Goal: Information Seeking & Learning: Learn about a topic

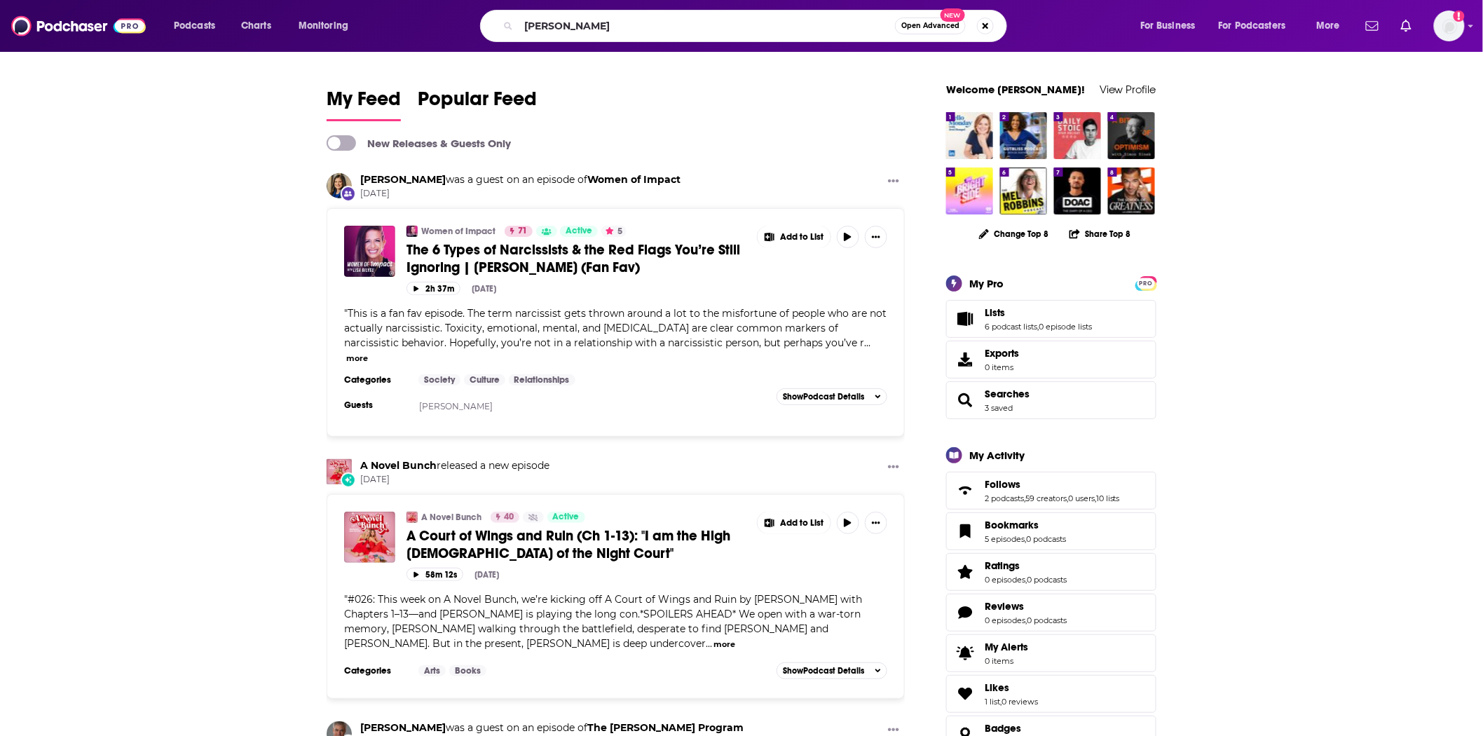
type input "[PERSON_NAME]"
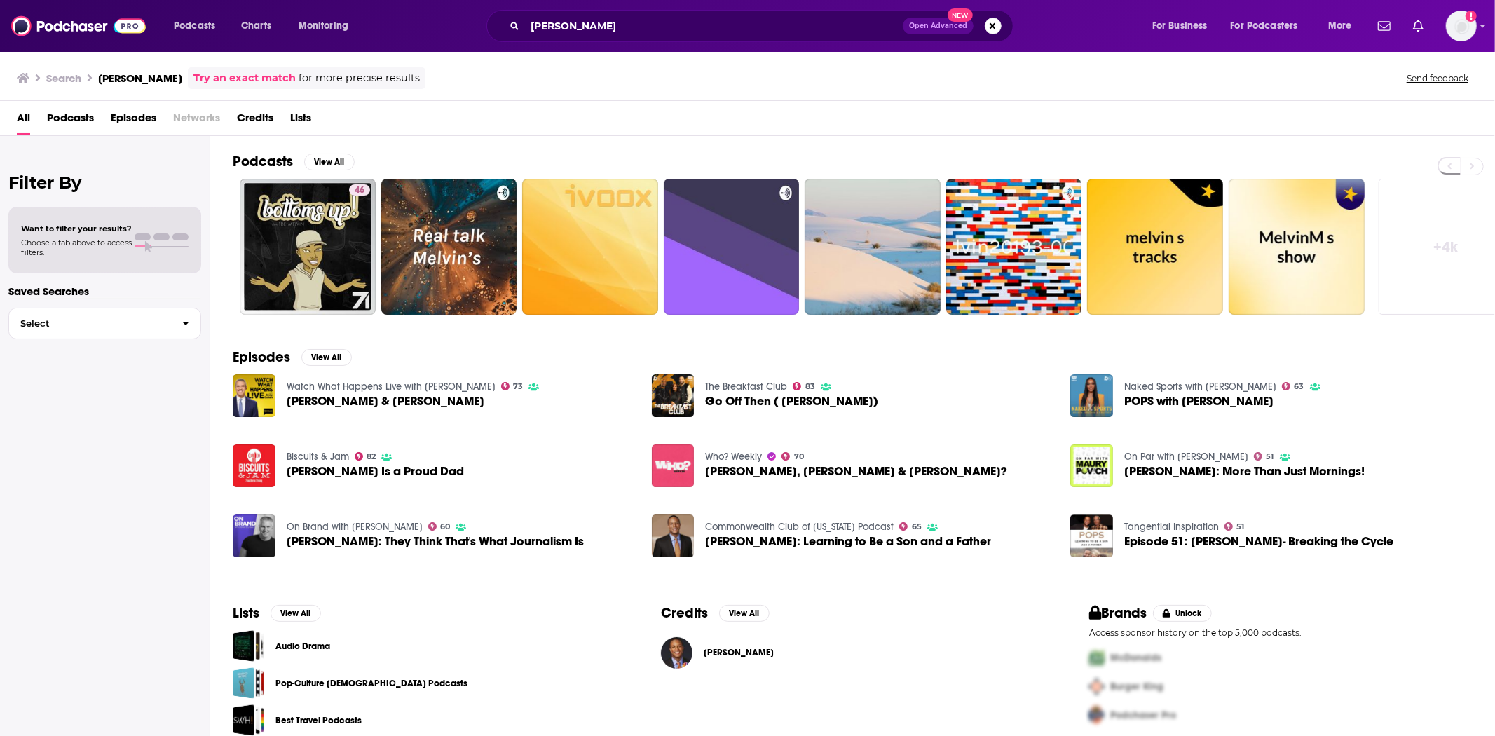
click at [90, 119] on span "Podcasts" at bounding box center [70, 121] width 47 height 29
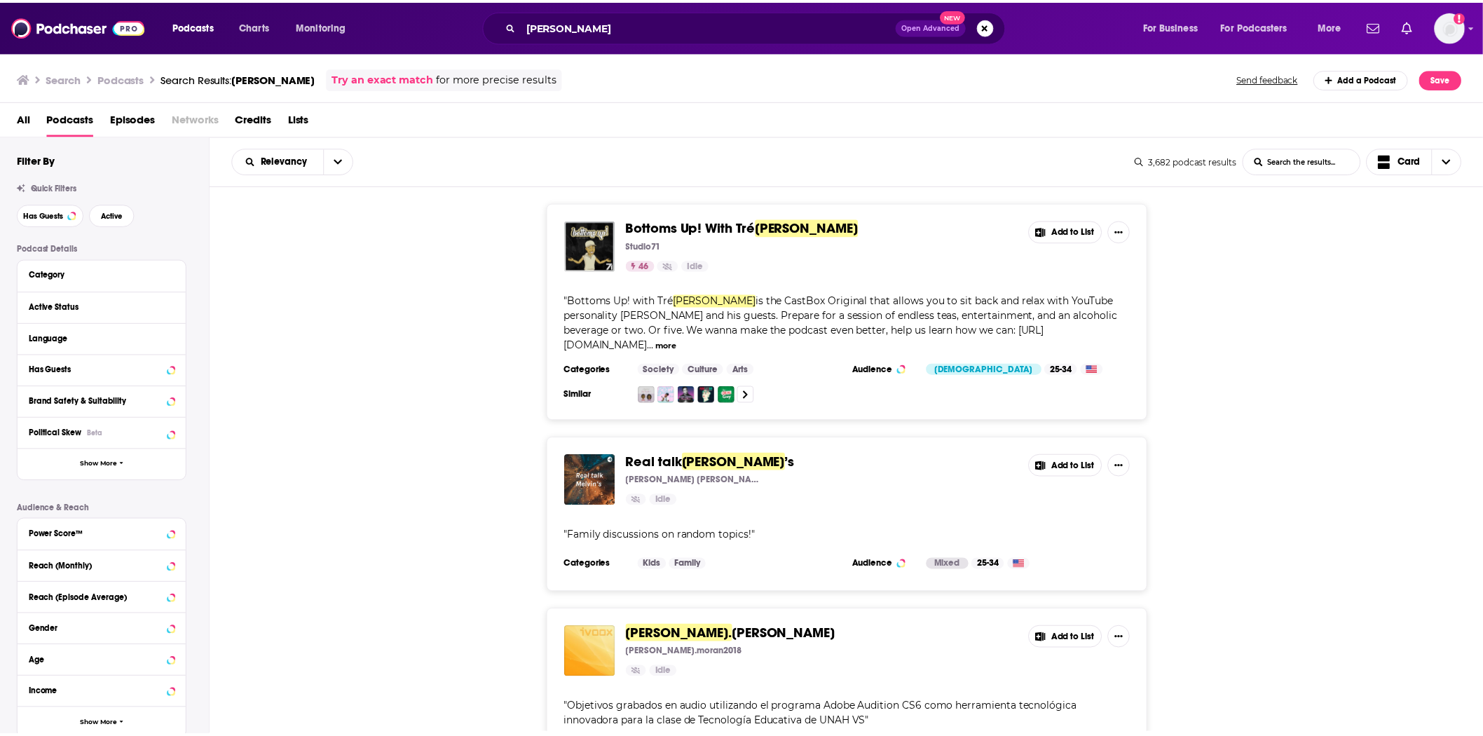
scroll to position [311, 0]
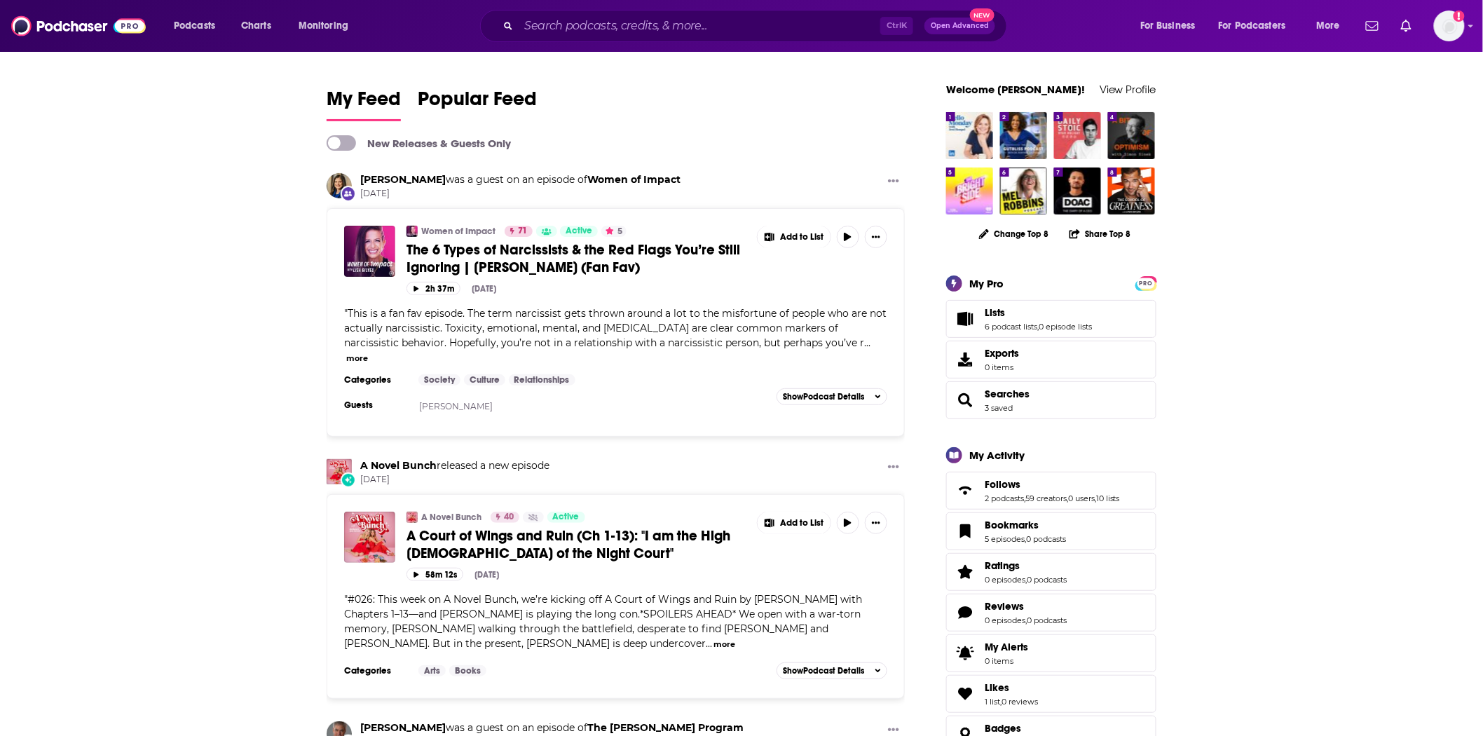
click at [603, 14] on div "Ctrl K Open Advanced New" at bounding box center [743, 26] width 527 height 32
click at [600, 22] on input "Search podcasts, credits, & more..." at bounding box center [700, 26] width 362 height 22
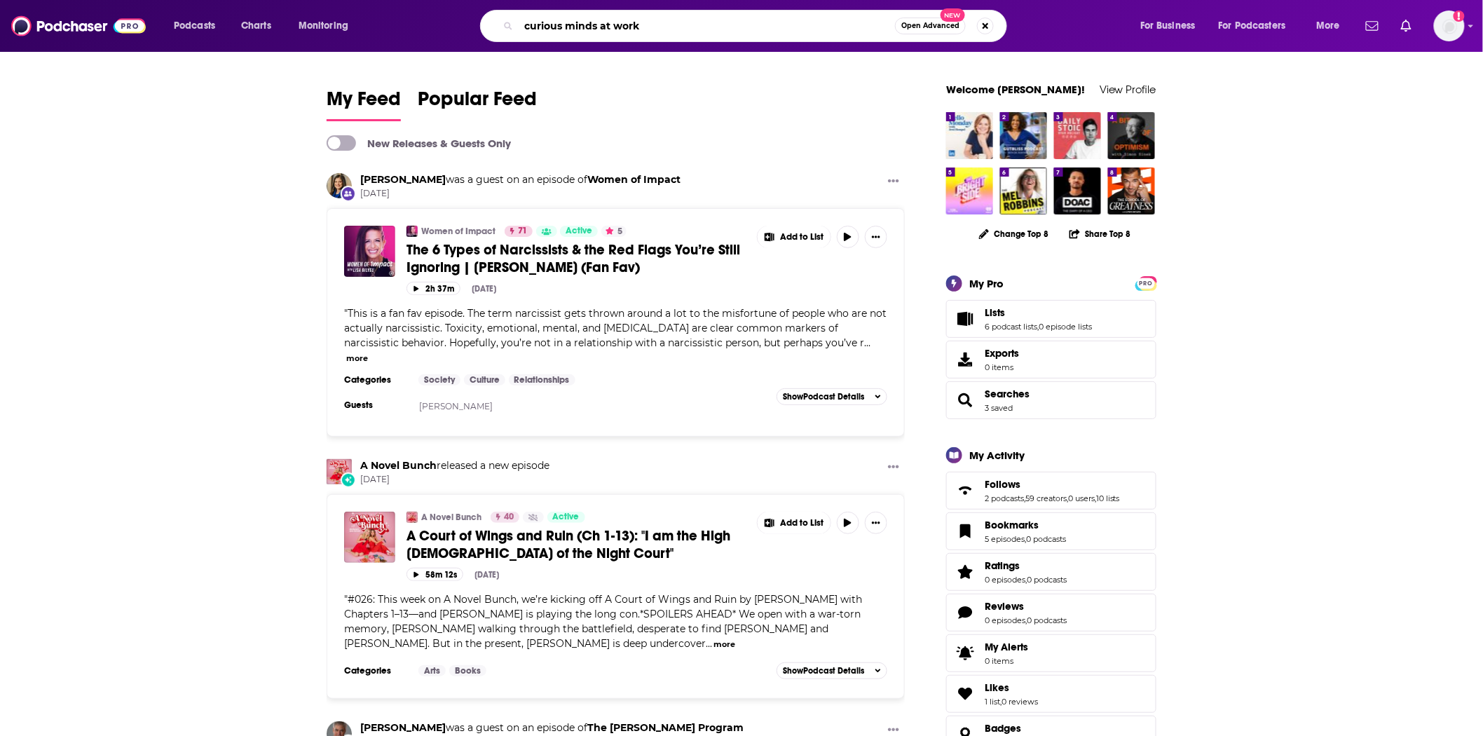
type input "curious minds at work"
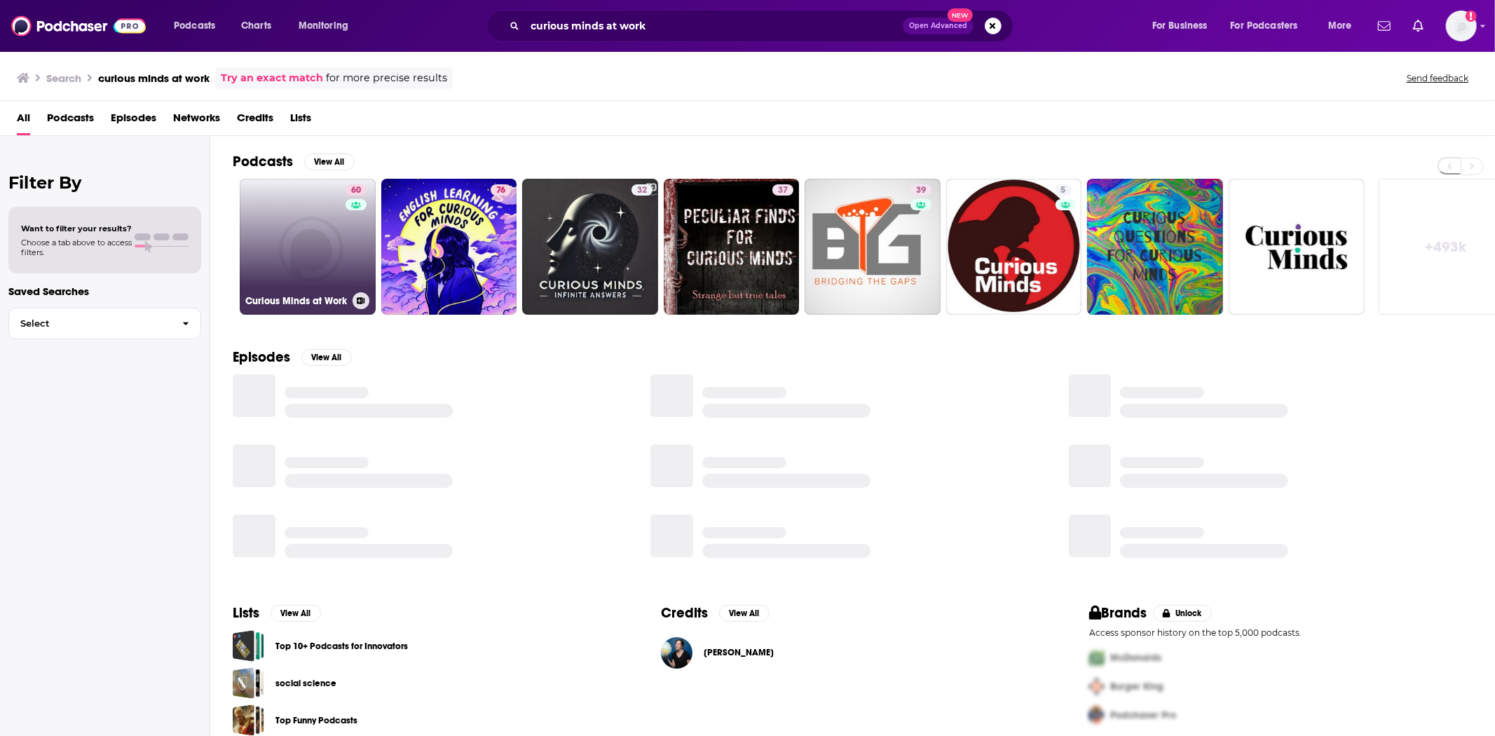
click at [326, 257] on link "60 Curious Minds at Work" at bounding box center [308, 247] width 136 height 136
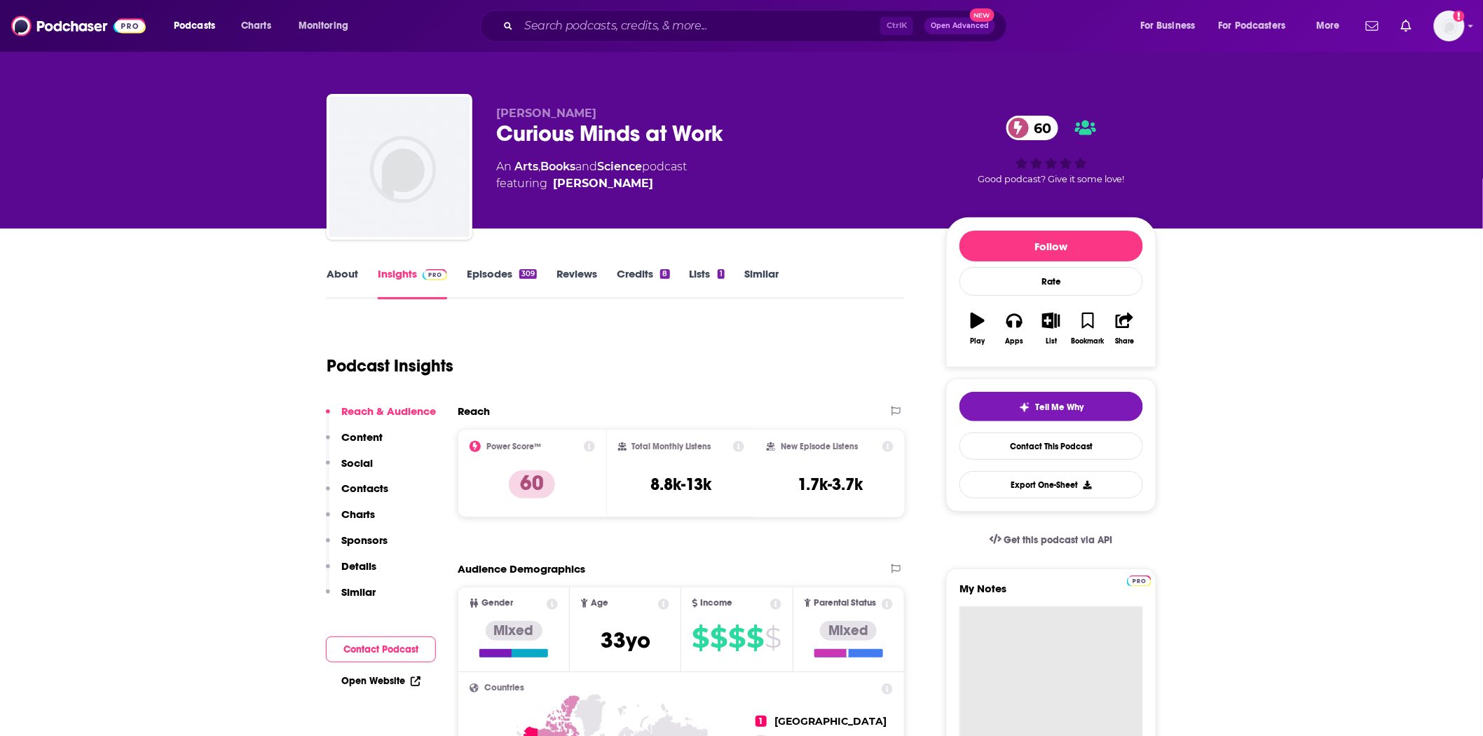
click at [1032, 629] on textarea "My Notes" at bounding box center [1051, 690] width 184 height 168
paste textarea "[PERSON_NAME], Ed.D., MBA Managing Partner, The Innovators’ Circle Host, Curiou…"
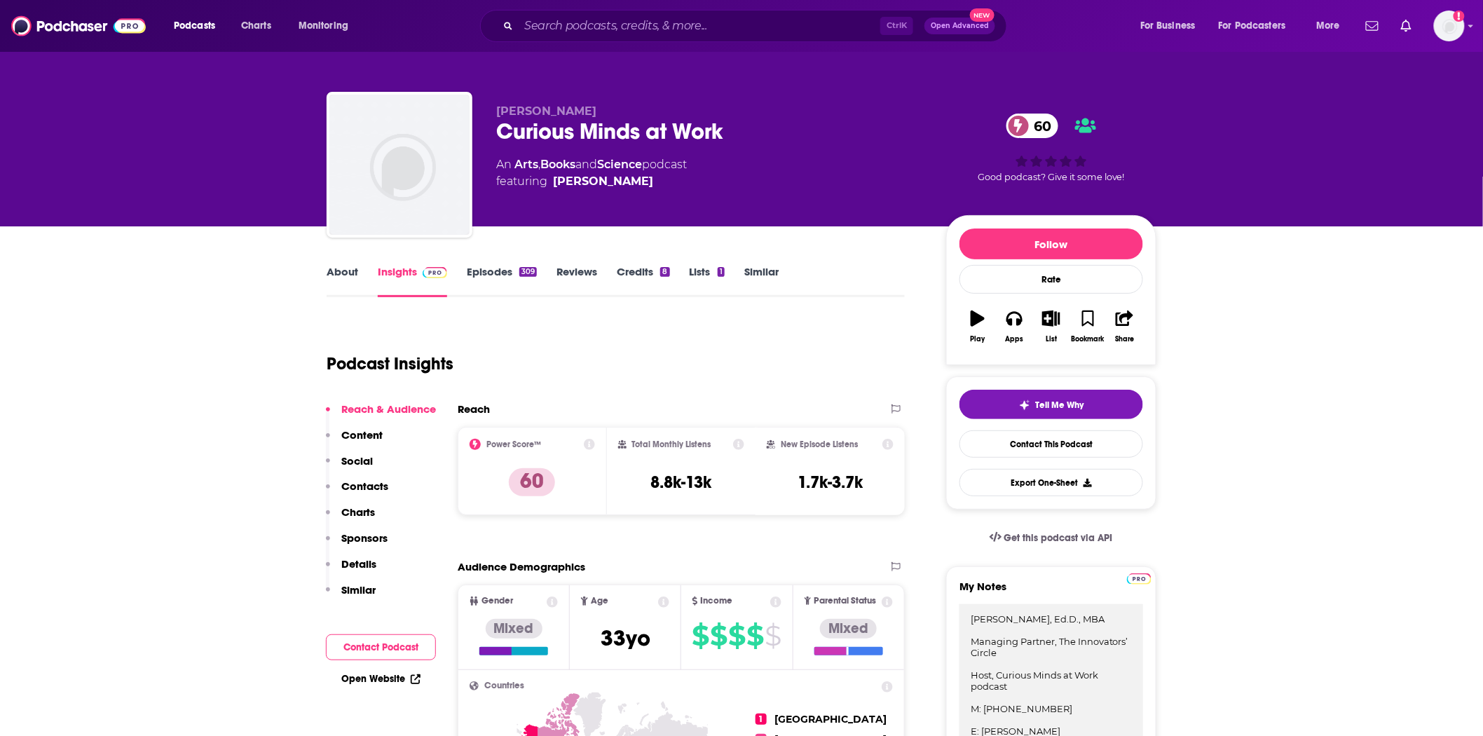
type textarea "[PERSON_NAME], Ed.D., MBA Managing Partner, The Innovators’ Circle Host, Curiou…"
